Goal: Task Accomplishment & Management: Manage account settings

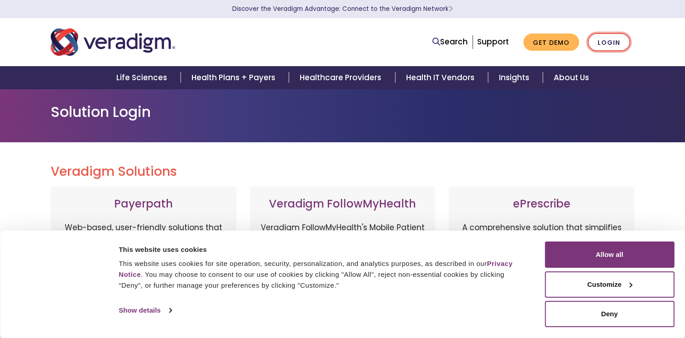
click at [609, 43] on link "Login" at bounding box center [609, 42] width 43 height 19
click at [611, 40] on link "Login" at bounding box center [609, 42] width 43 height 19
